Goal: Information Seeking & Learning: Learn about a topic

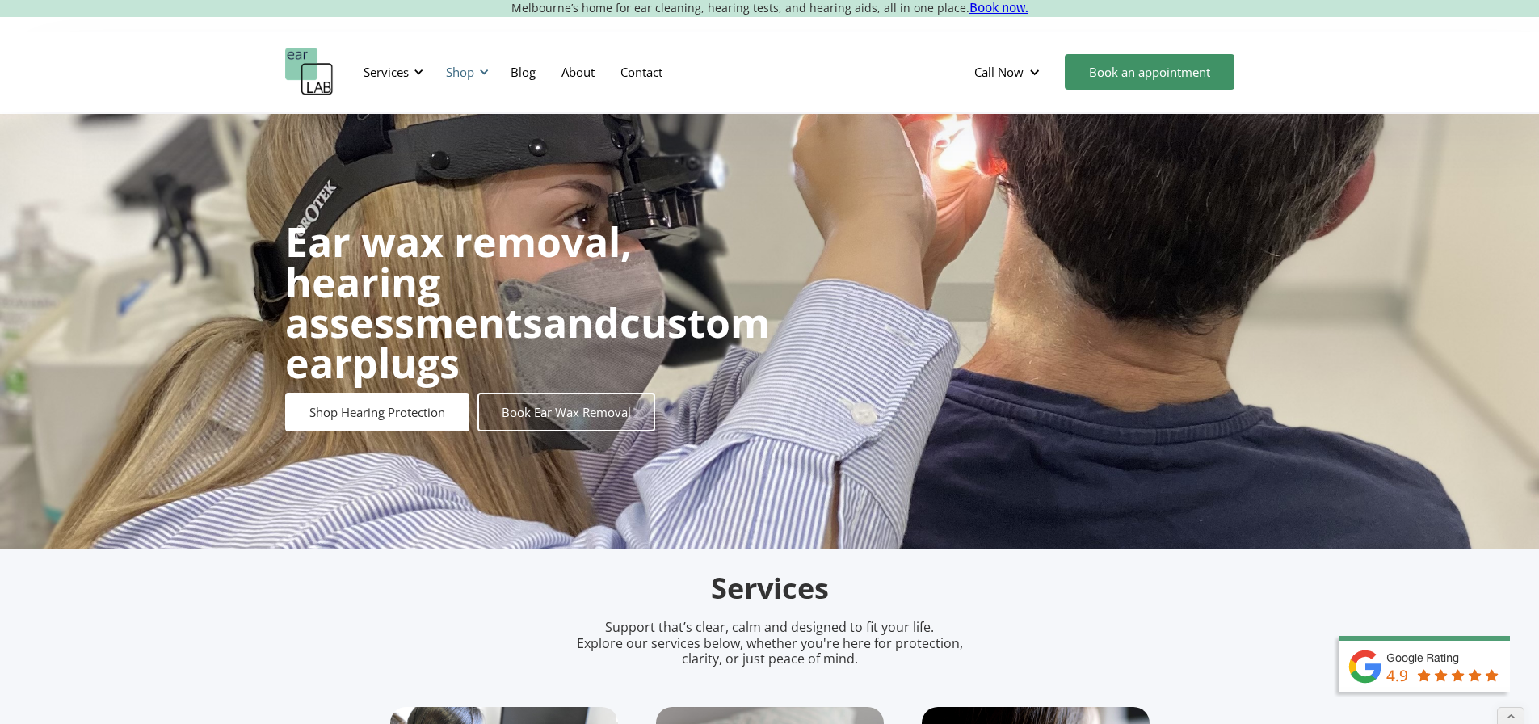
click at [472, 75] on div "Shop" at bounding box center [460, 72] width 28 height 16
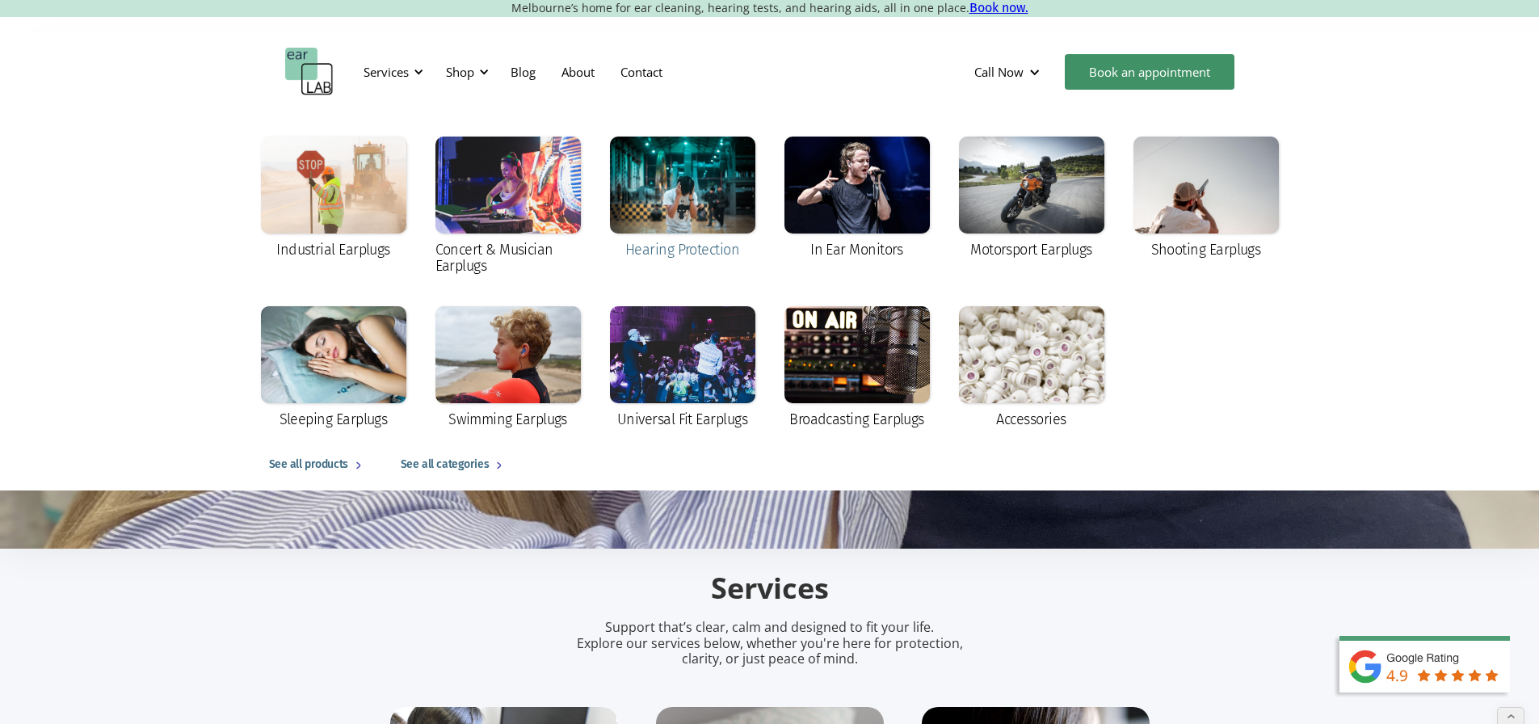
click at [646, 200] on div at bounding box center [682, 185] width 145 height 97
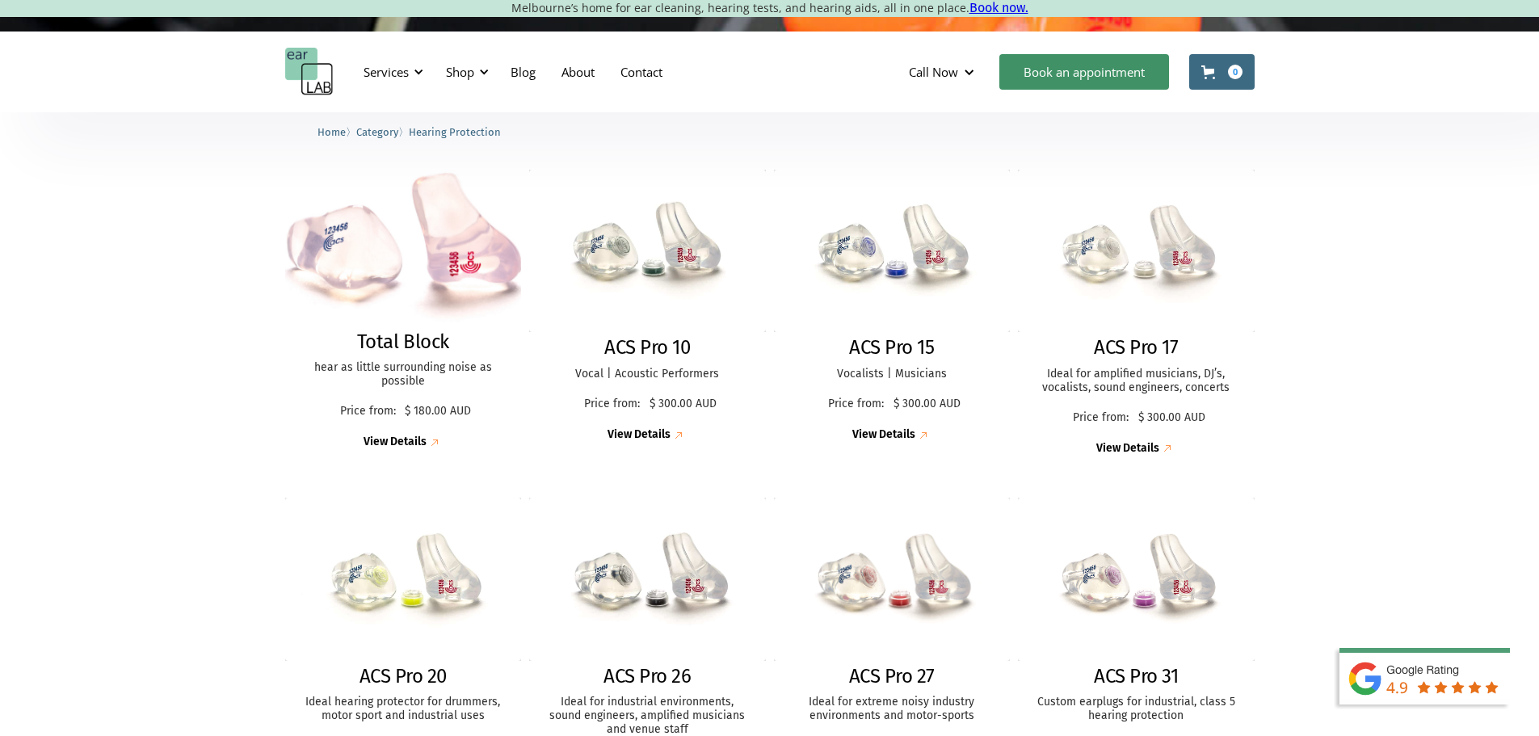
scroll to position [404, 0]
click at [365, 272] on img at bounding box center [403, 248] width 260 height 172
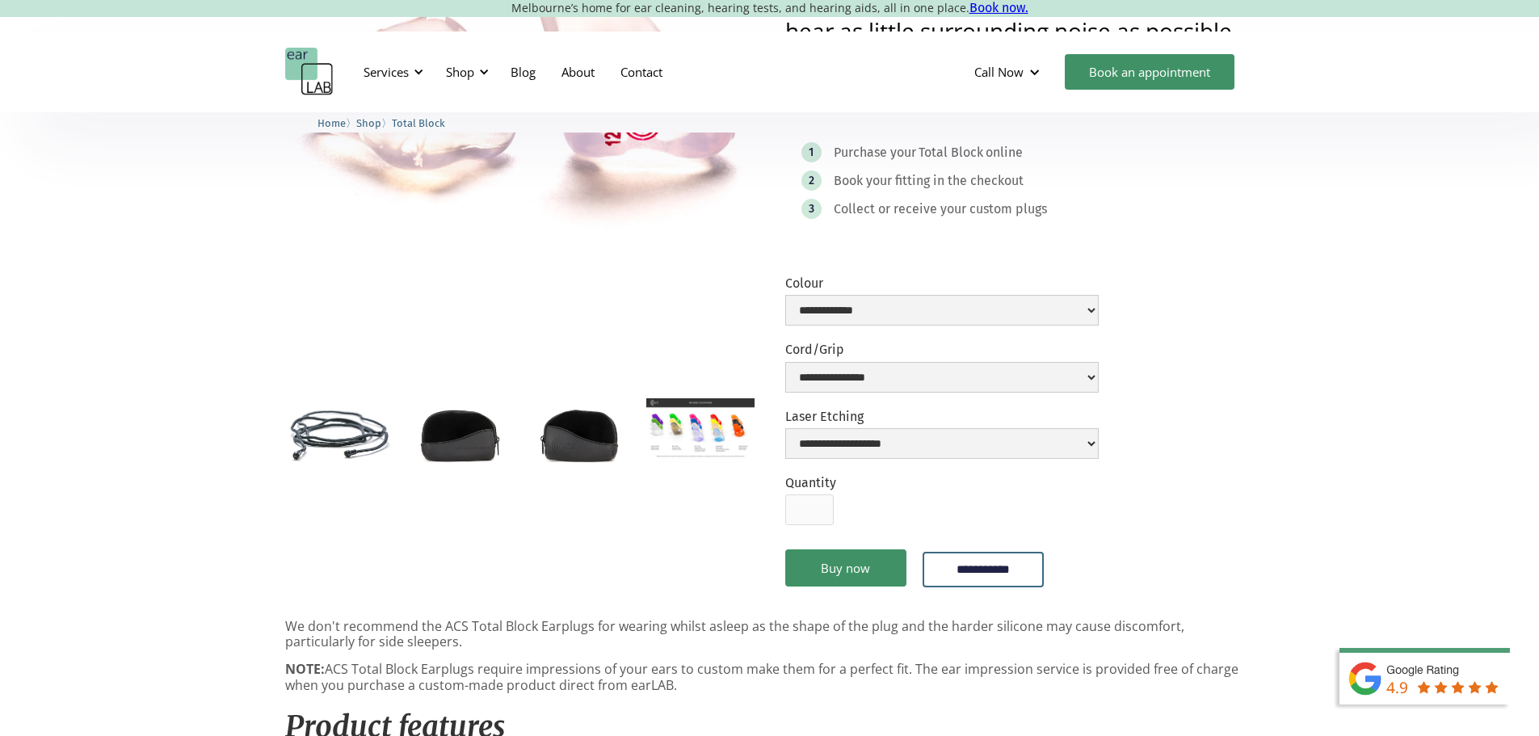
click at [687, 412] on img "open lightbox" at bounding box center [699, 428] width 107 height 61
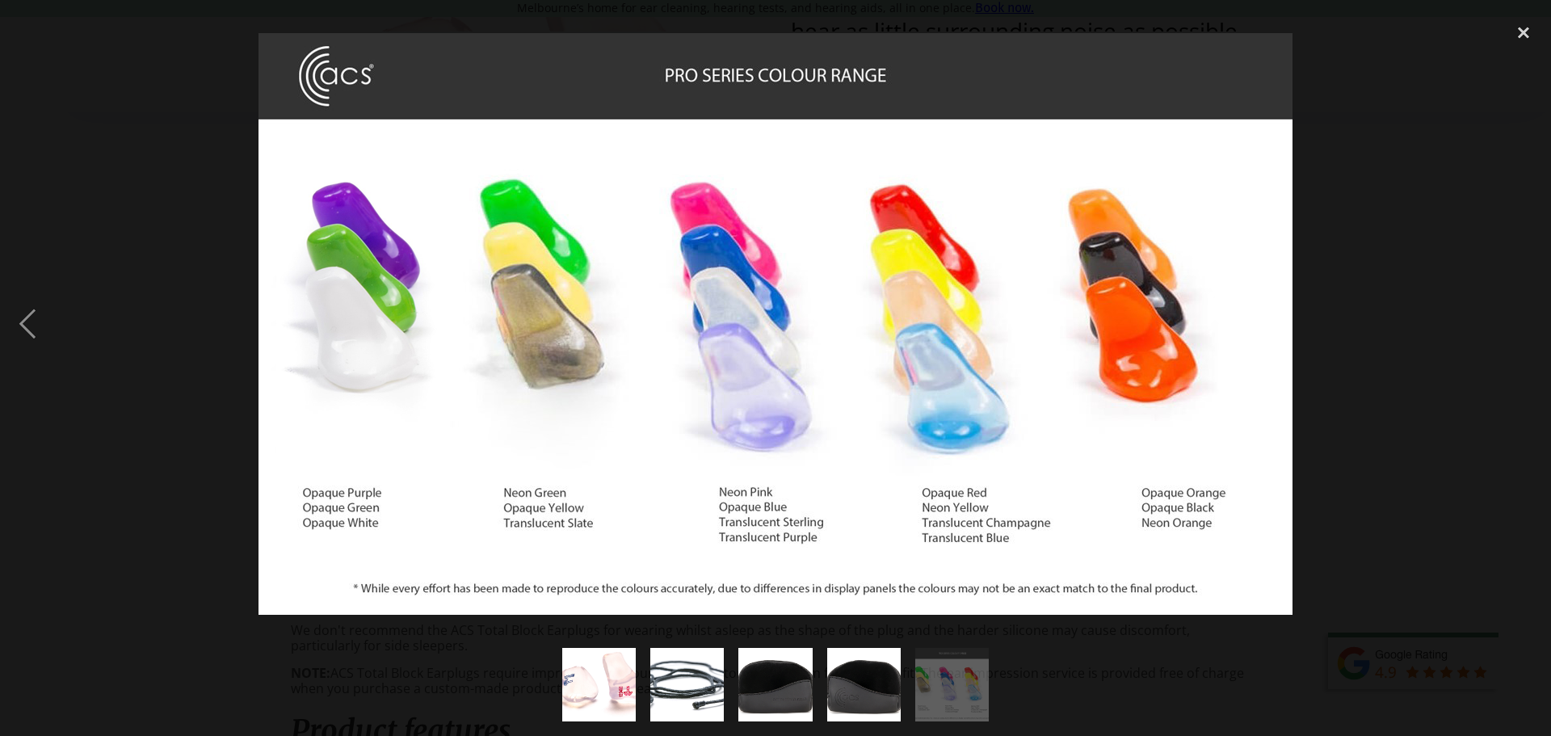
click at [200, 315] on div at bounding box center [775, 324] width 1551 height 618
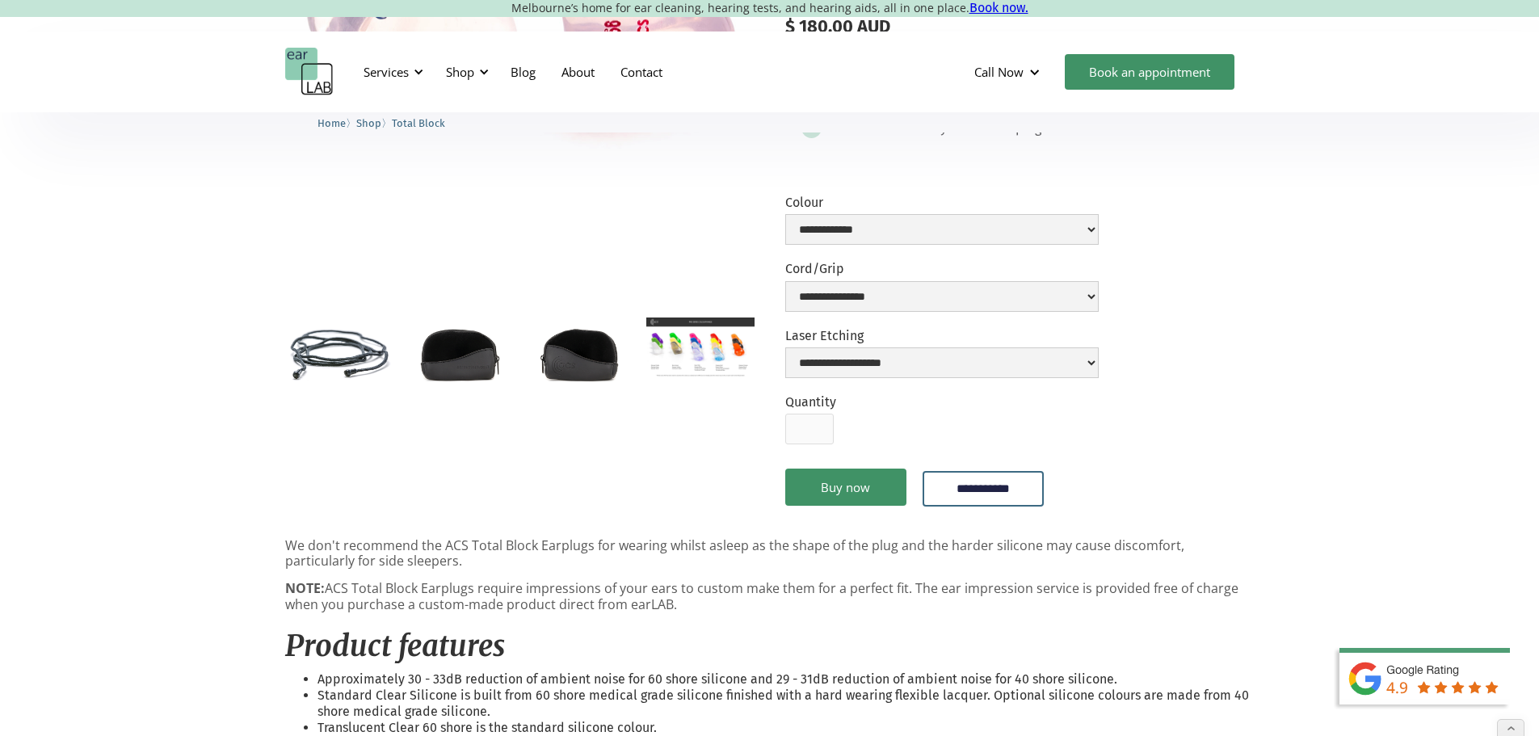
scroll to position [404, 0]
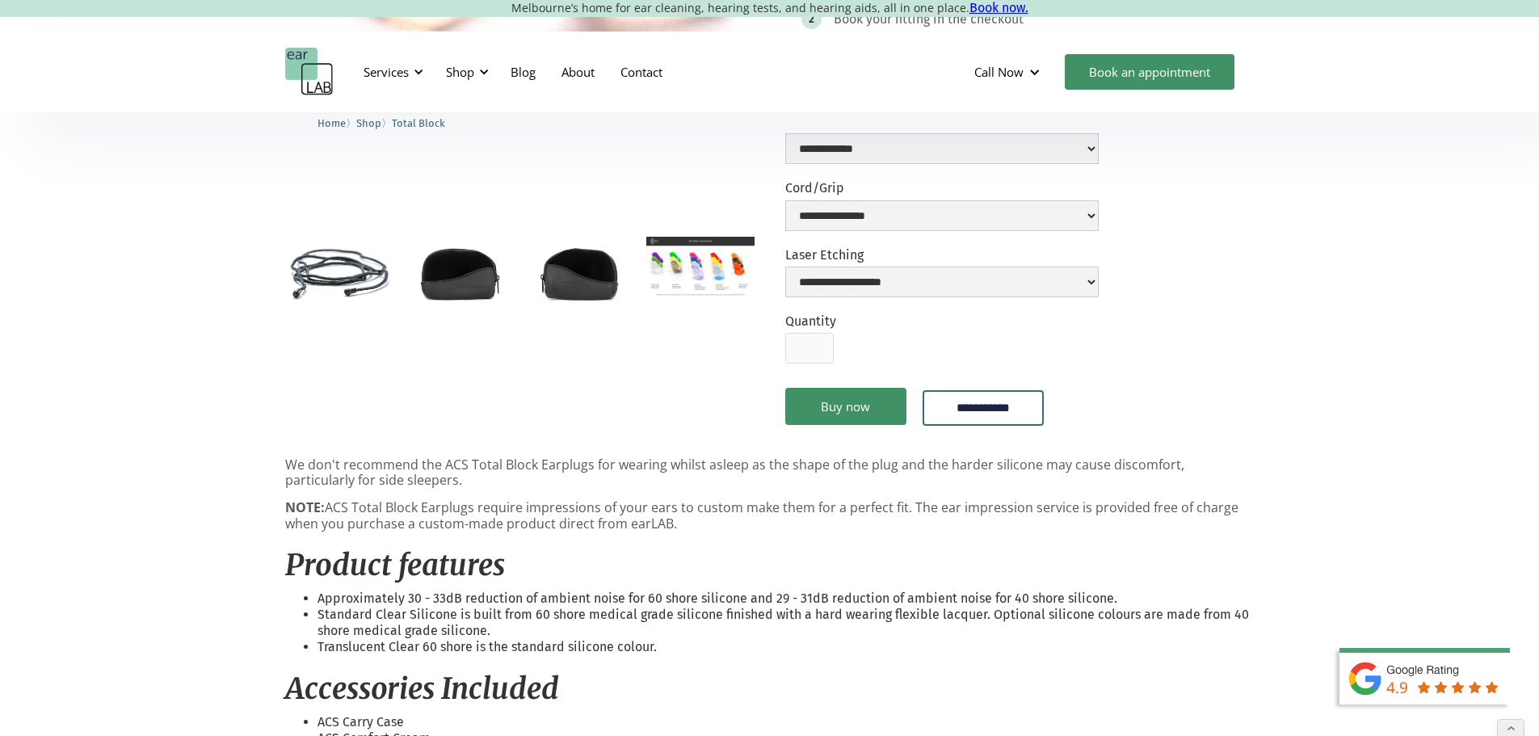
click at [301, 82] on img "home" at bounding box center [309, 72] width 48 height 48
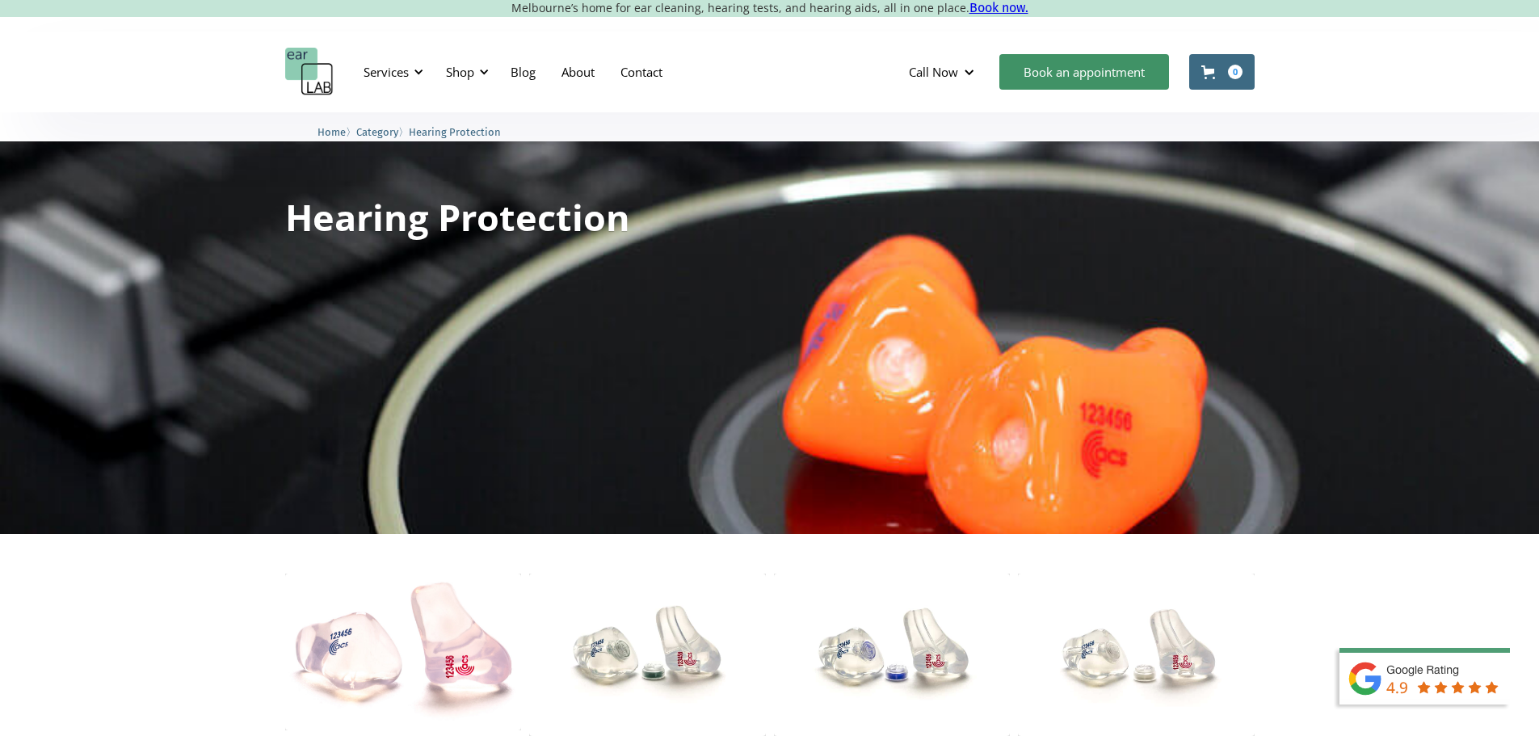
scroll to position [242, 0]
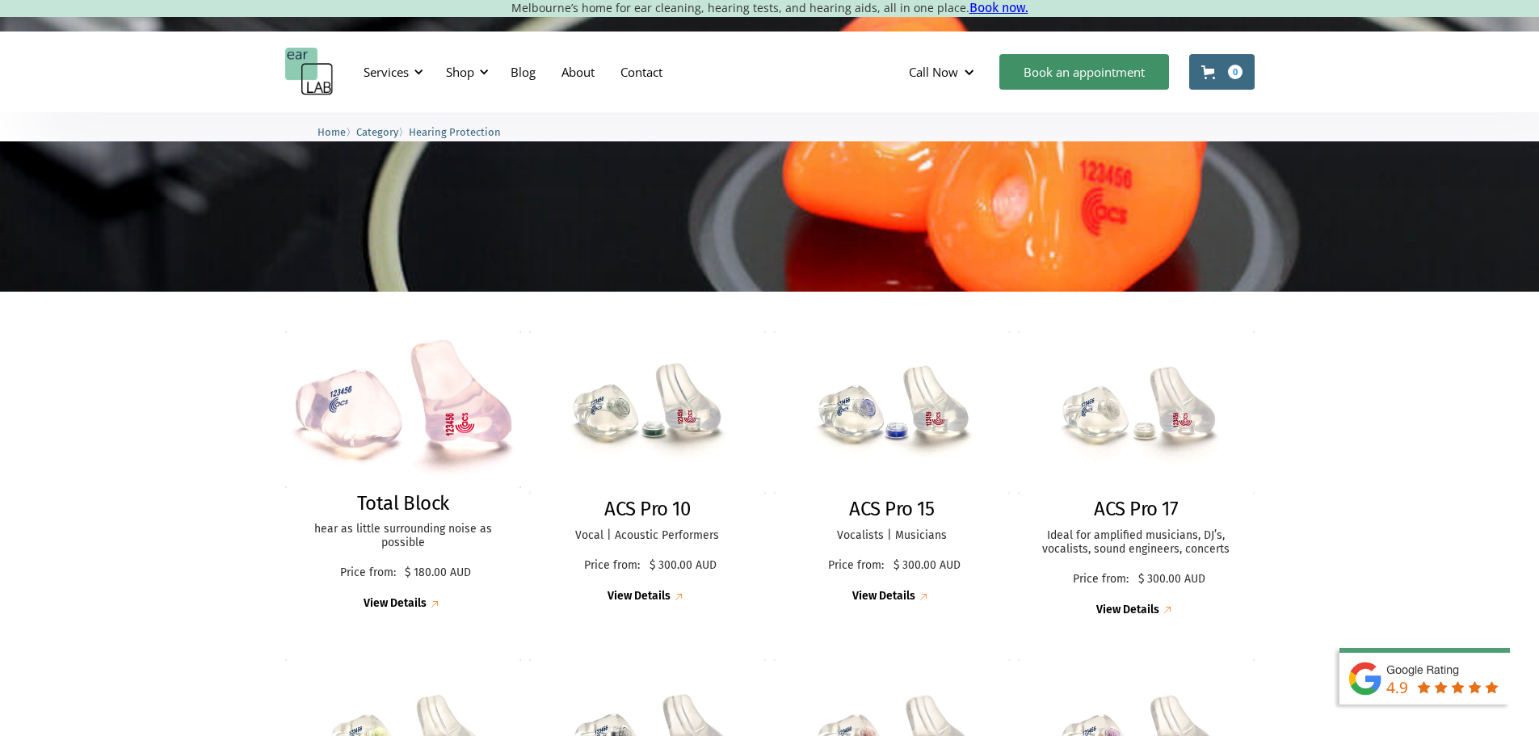
click at [368, 425] on img at bounding box center [403, 409] width 237 height 157
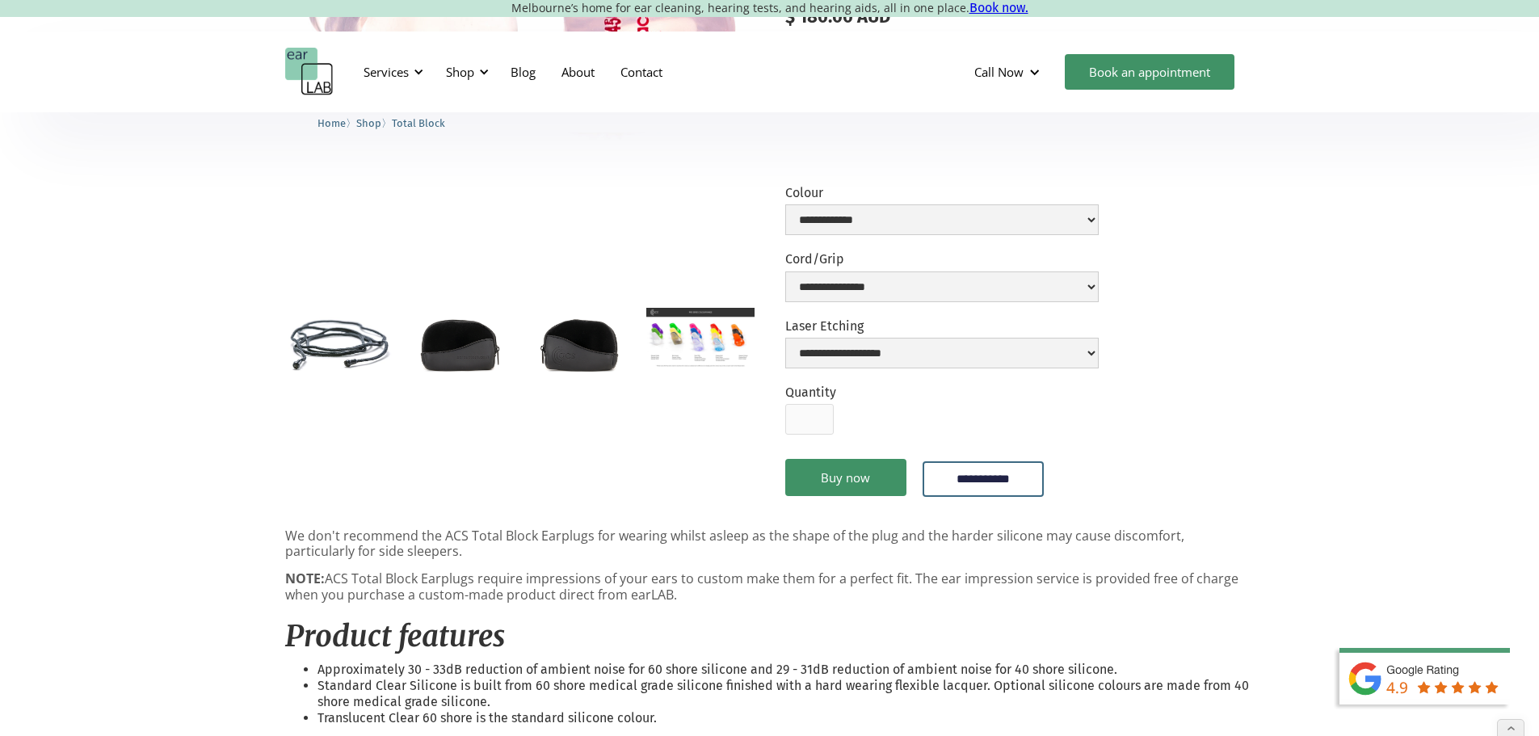
scroll to position [323, 0]
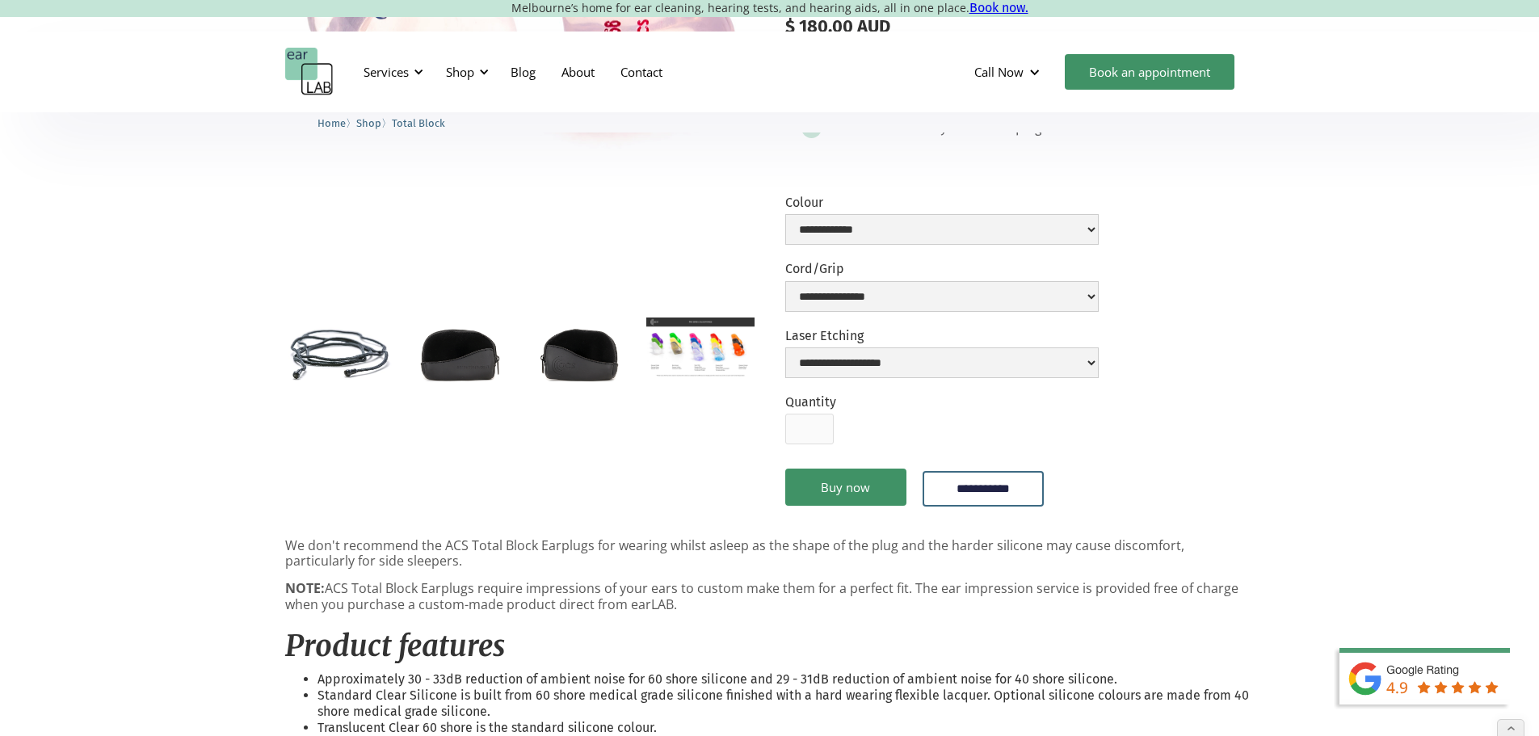
click at [316, 74] on img "home" at bounding box center [309, 72] width 48 height 48
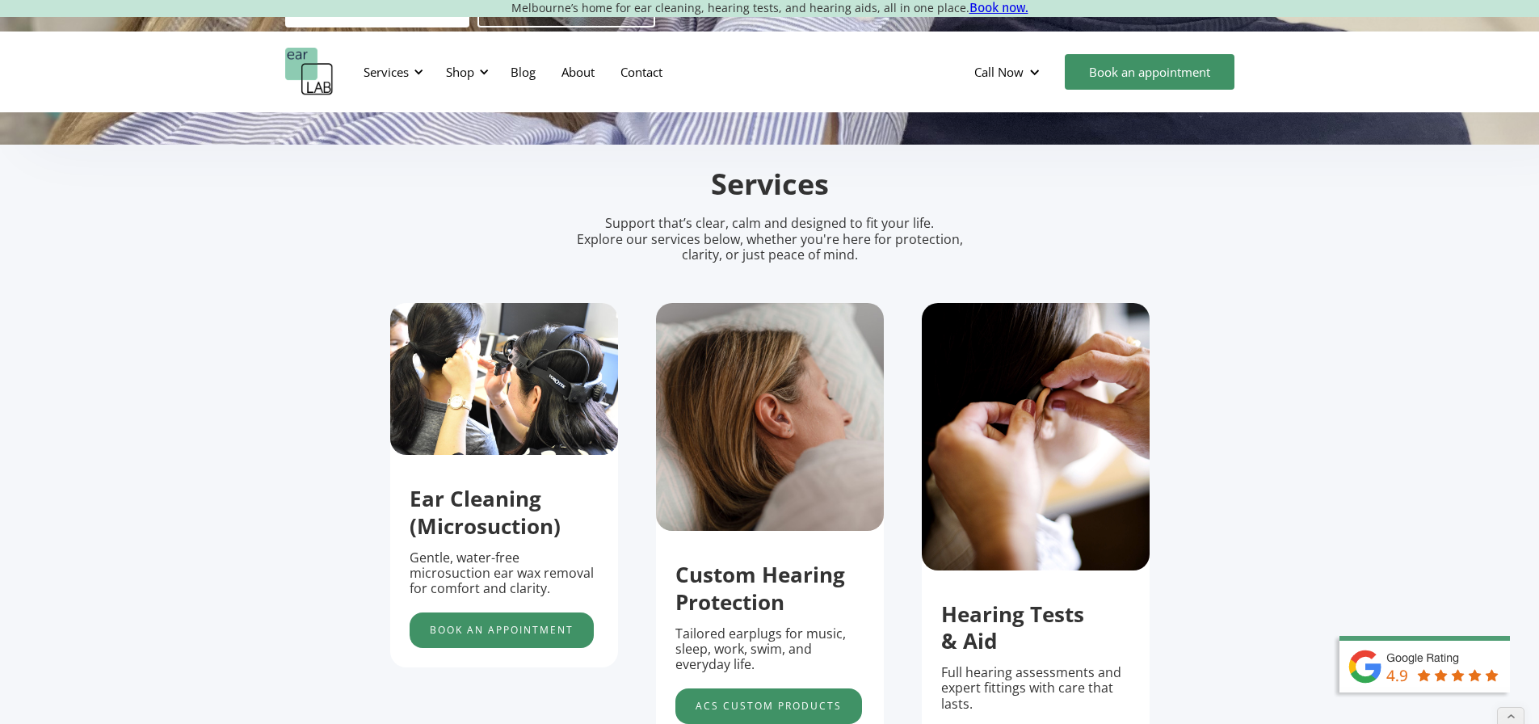
scroll to position [485, 0]
